Goal: Task Accomplishment & Management: Manage account settings

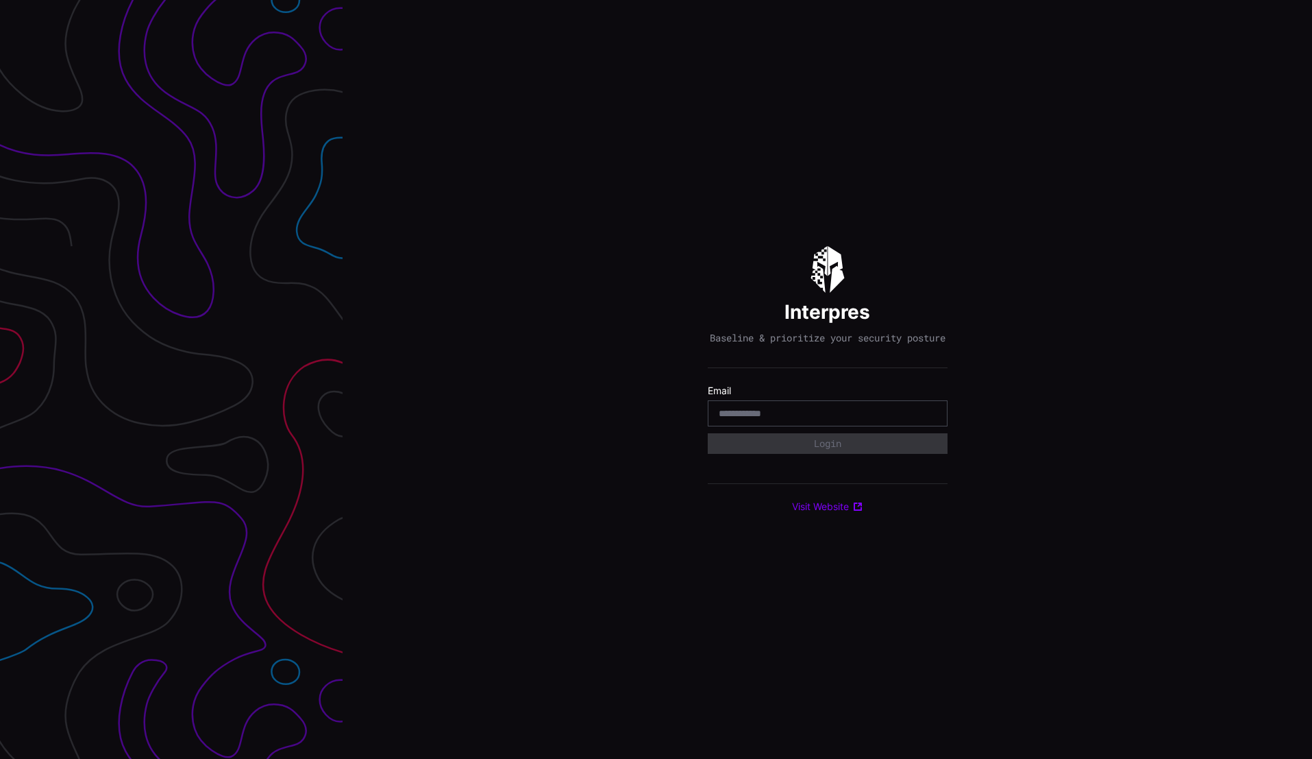
click at [778, 419] on input "email" at bounding box center [828, 413] width 218 height 12
type input "**********"
click at [831, 454] on button "Login" at bounding box center [828, 443] width 240 height 21
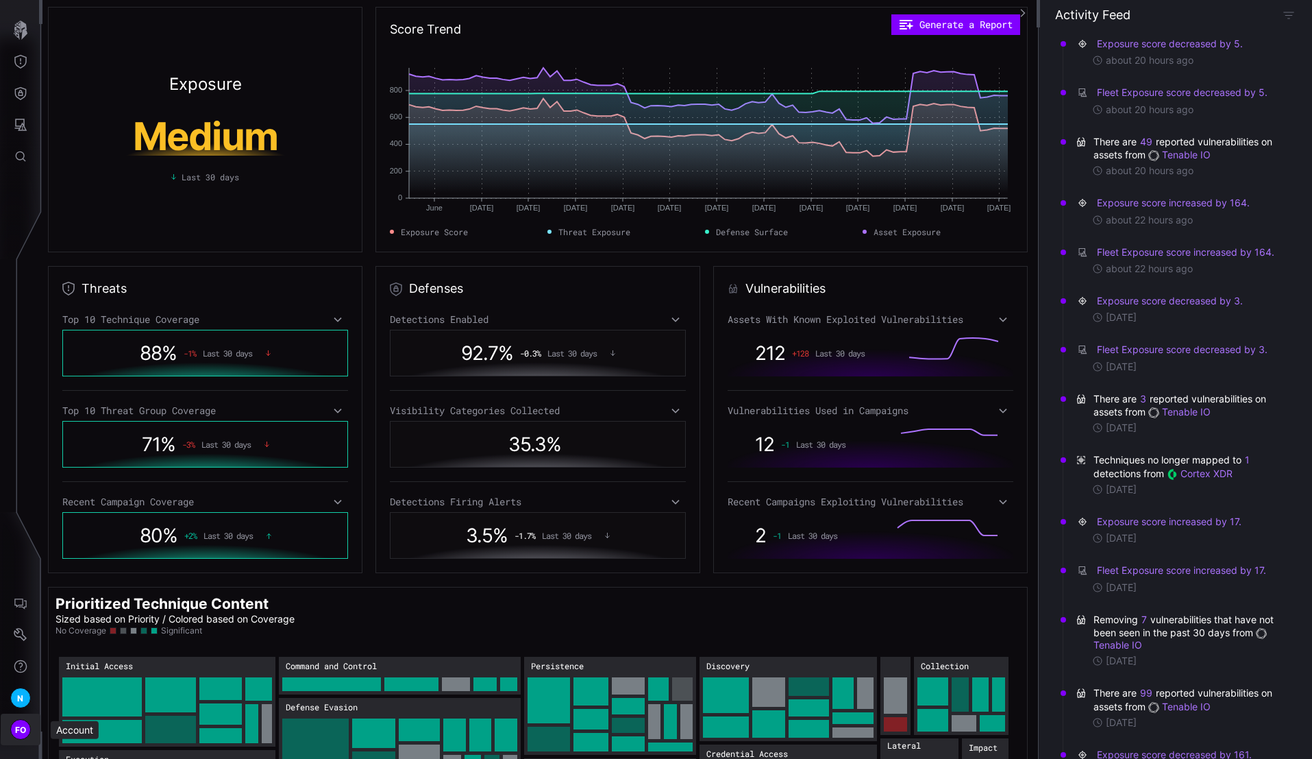
click at [21, 724] on span "FO" at bounding box center [21, 729] width 12 height 14
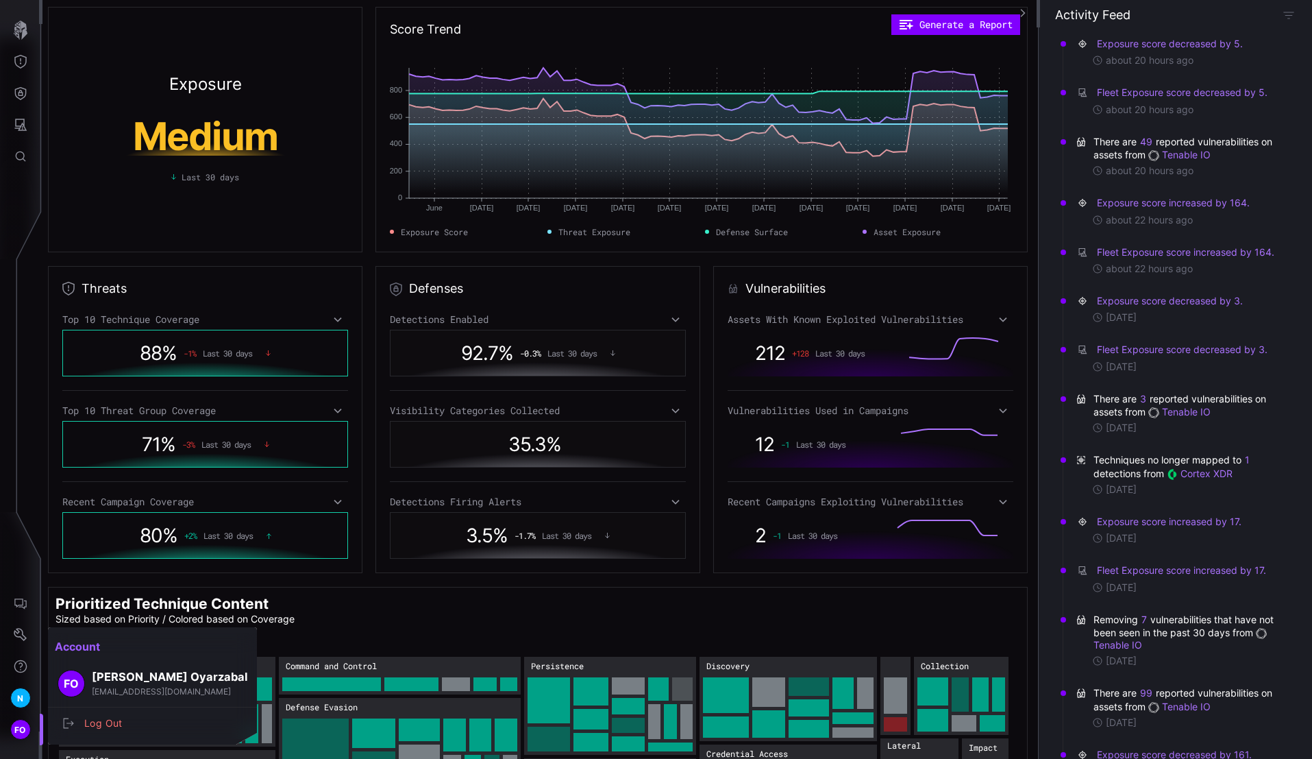
click at [22, 724] on div at bounding box center [656, 379] width 1312 height 759
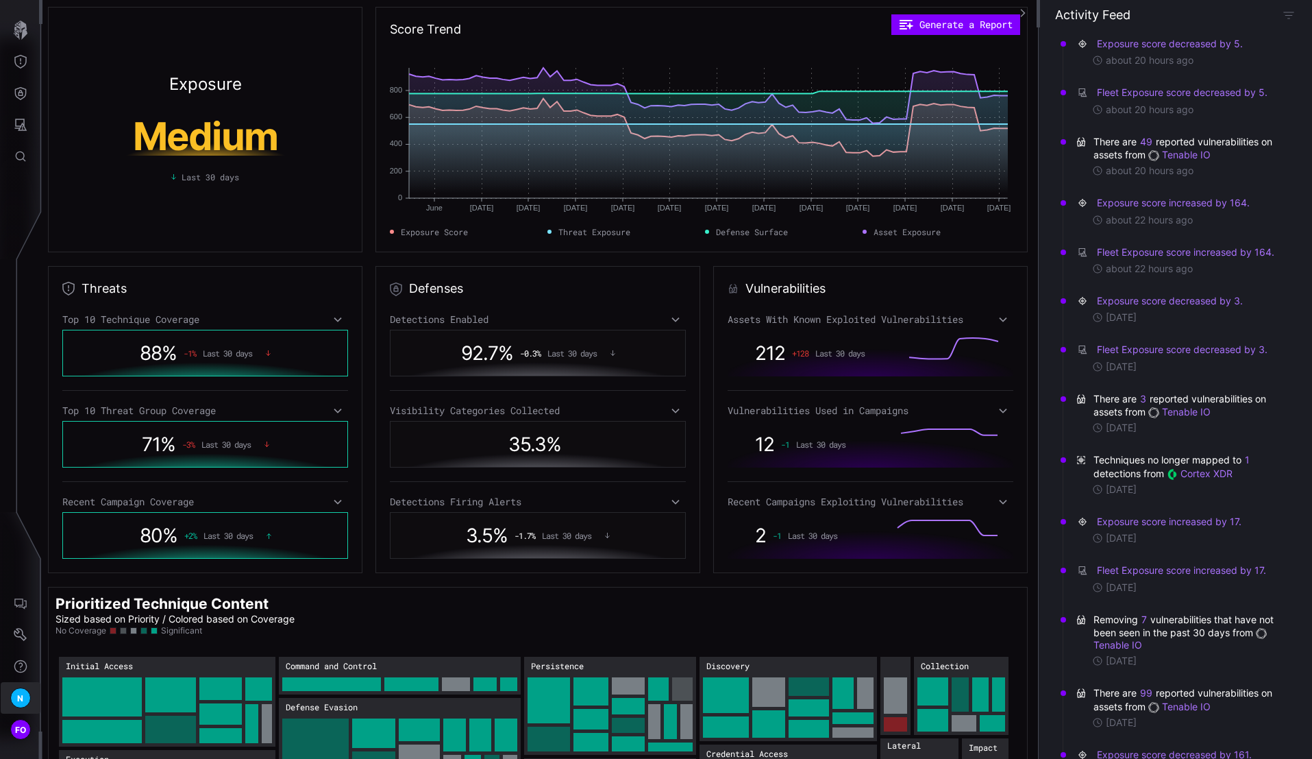
click at [25, 700] on div "N" at bounding box center [20, 697] width 21 height 21
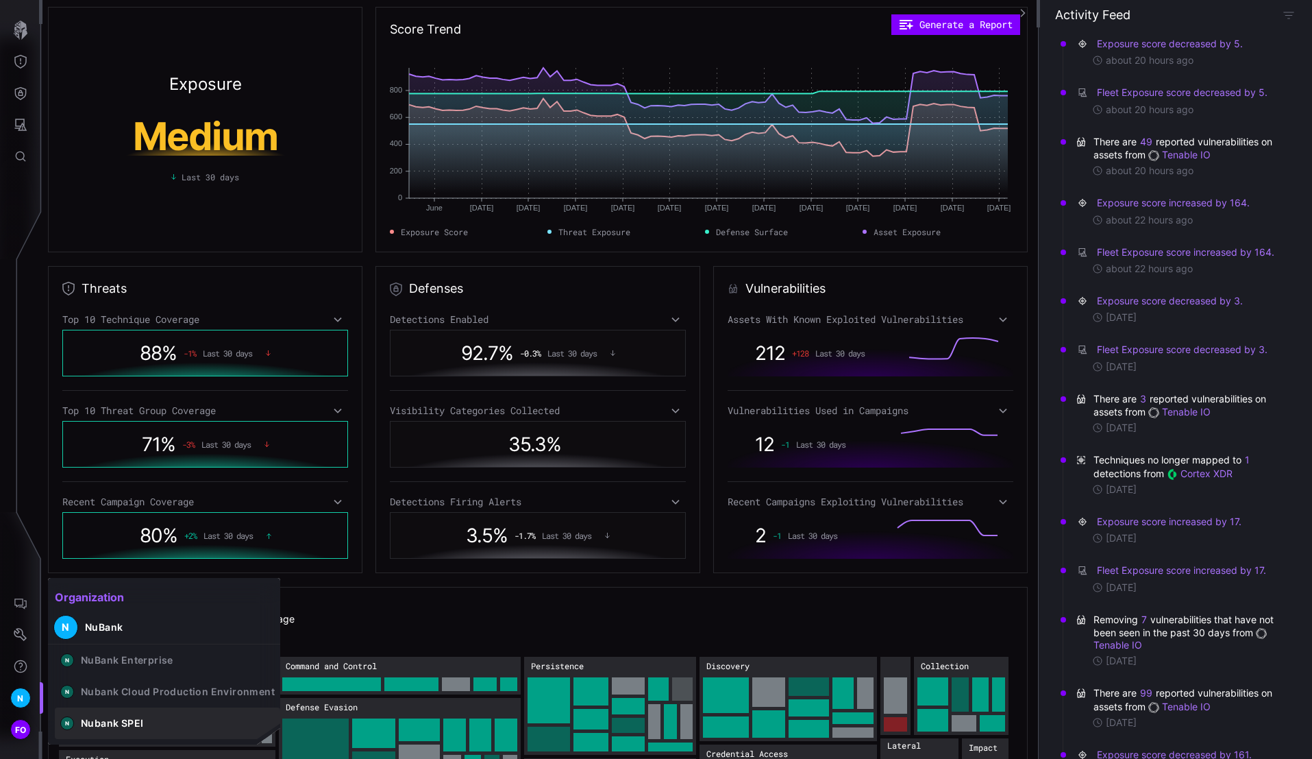
click at [158, 728] on button "N Nubank SPEI" at bounding box center [167, 723] width 225 height 32
